Goal: Book appointment/travel/reservation

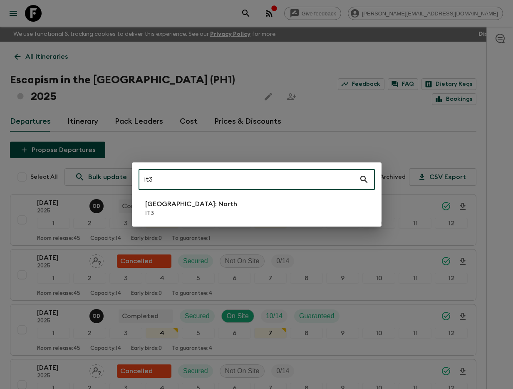
type input "it3"
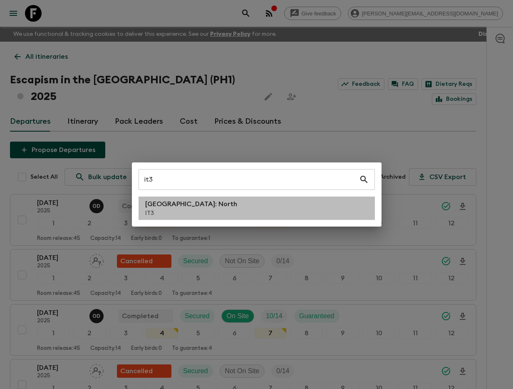
click at [204, 216] on li "[GEOGRAPHIC_DATA]: North IT3" at bounding box center [257, 207] width 236 height 23
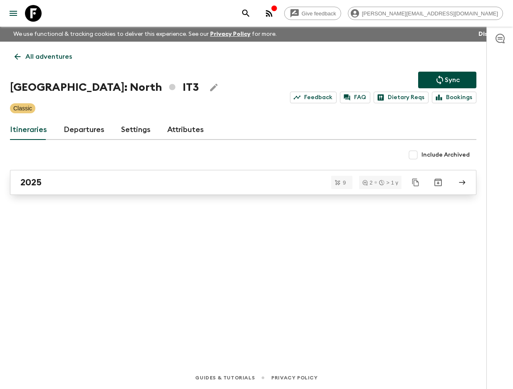
click at [87, 192] on link "2025" at bounding box center [243, 182] width 467 height 25
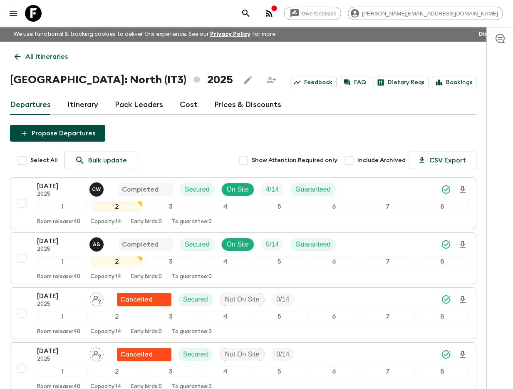
scroll to position [355, 0]
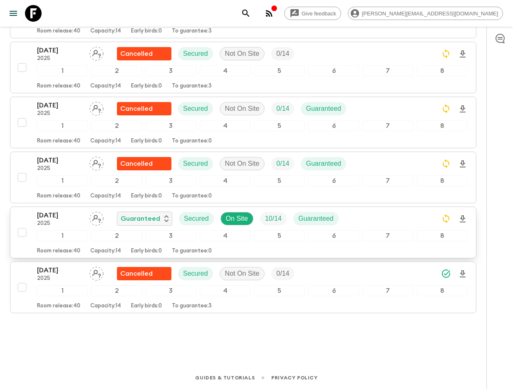
click at [60, 214] on p "[DATE]" at bounding box center [60, 215] width 46 height 10
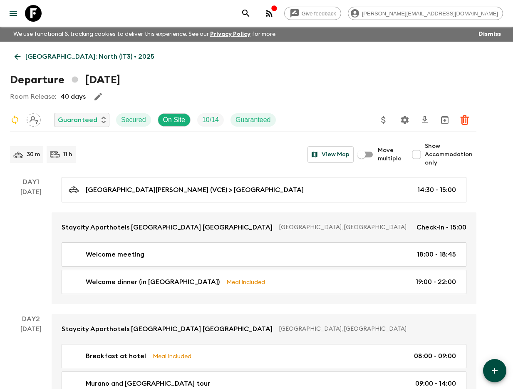
scroll to position [816, 0]
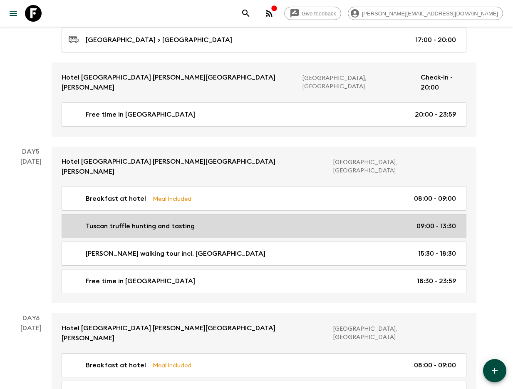
click at [214, 221] on div "Tuscan truffle hunting and tasting 09:00 - 13:30" at bounding box center [262, 226] width 387 height 10
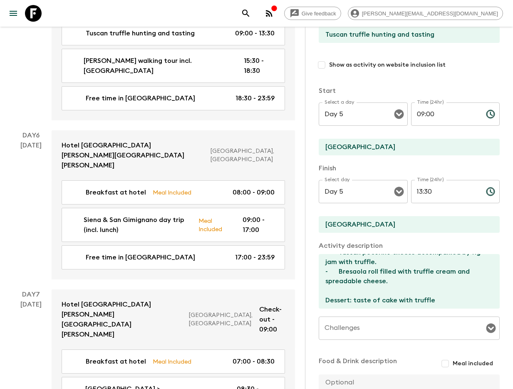
scroll to position [1181, 0]
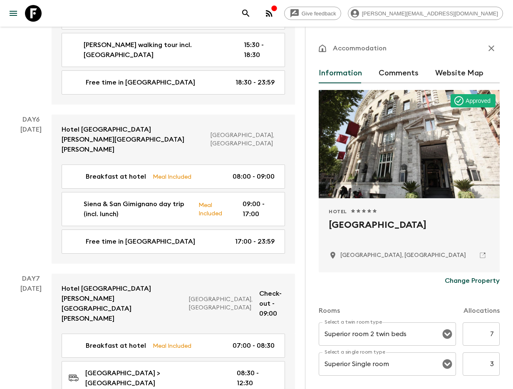
drag, startPoint x: 334, startPoint y: 226, endPoint x: 452, endPoint y: 237, distance: 117.8
click at [430, 227] on div "Hotel 1 Star 2 Stars 3 Stars 4 Stars 5 Stars [GEOGRAPHIC_DATA], [GEOGRAPHIC_DAT…" at bounding box center [409, 235] width 181 height 74
copy h2 "[GEOGRAPHIC_DATA]"
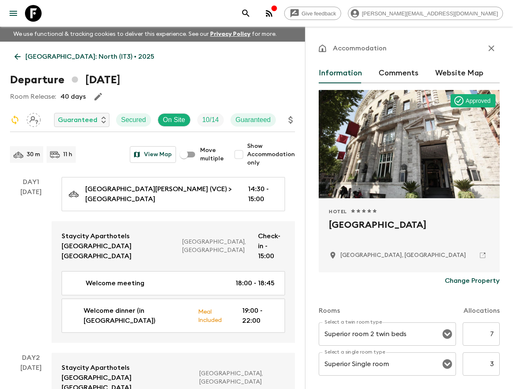
click at [487, 43] on icon "button" at bounding box center [492, 48] width 10 height 10
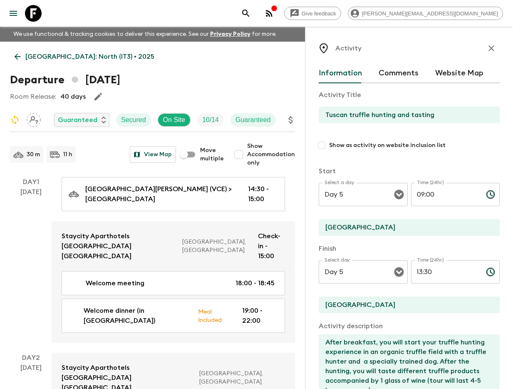
scroll to position [1181, 0]
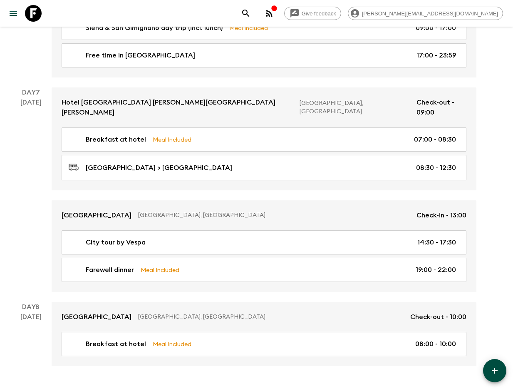
scroll to position [816, 0]
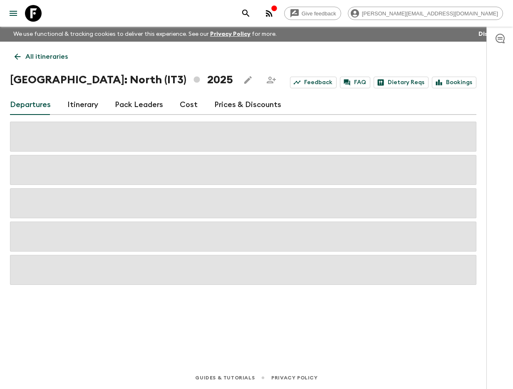
click at [139, 103] on link "Pack Leaders" at bounding box center [139, 105] width 48 height 20
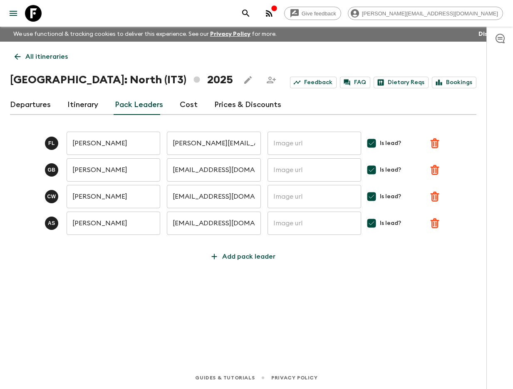
click at [39, 104] on link "Departures" at bounding box center [30, 105] width 41 height 20
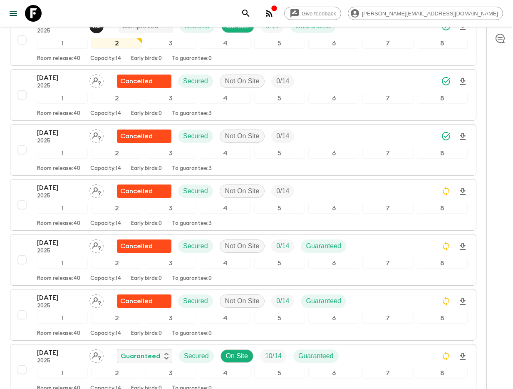
scroll to position [355, 0]
